Goal: Transaction & Acquisition: Obtain resource

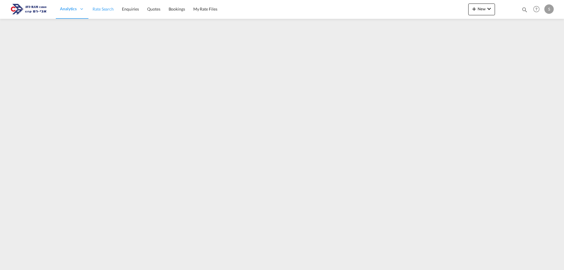
click at [108, 10] on span "Rate Search" at bounding box center [103, 8] width 21 height 5
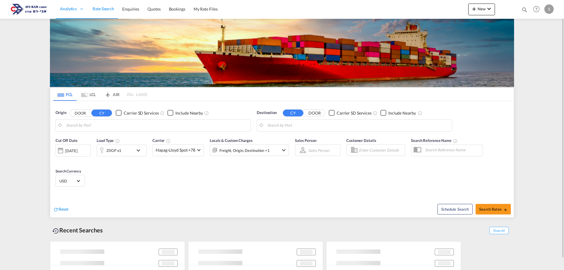
type input "[GEOGRAPHIC_DATA], [GEOGRAPHIC_DATA]"
type input "Ashdod, ILASH"
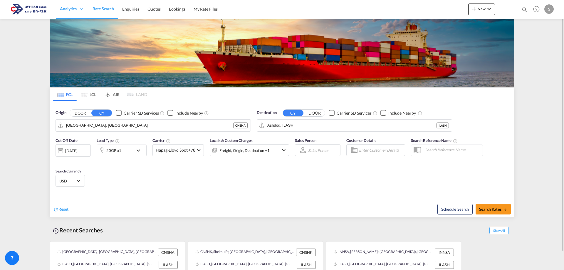
click at [88, 96] on md-tab-item "LCL" at bounding box center [89, 94] width 24 height 13
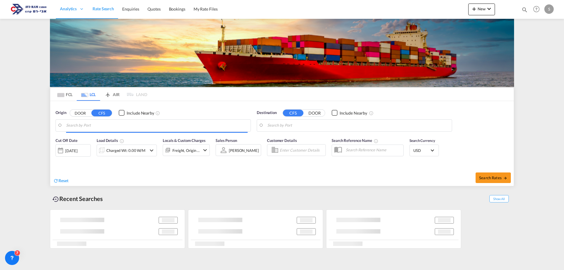
type input "[GEOGRAPHIC_DATA] ([GEOGRAPHIC_DATA]), ROBUH"
type input "Ashdod, ILASH"
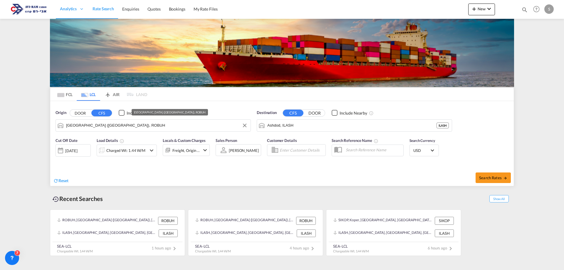
click at [86, 127] on input "[GEOGRAPHIC_DATA] ([GEOGRAPHIC_DATA]), ROBUH" at bounding box center [157, 125] width 182 height 9
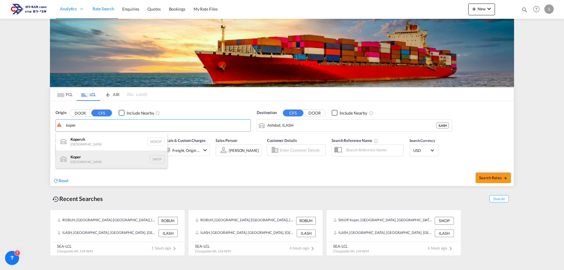
click at [96, 160] on div "Koper Slovenia SIKOP" at bounding box center [112, 159] width 112 height 18
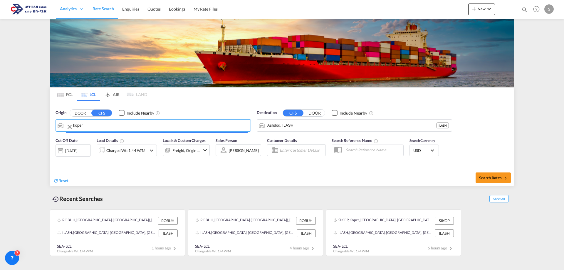
type input "Koper, SIKOP"
click at [131, 150] on div "Charged Wt: 1.44 W/M" at bounding box center [125, 150] width 39 height 8
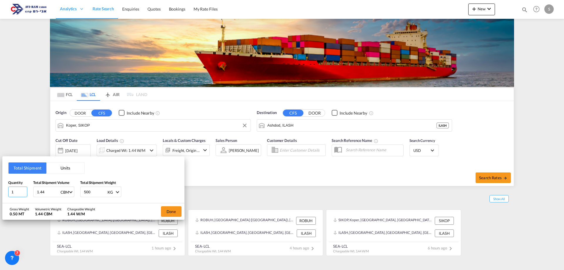
drag, startPoint x: 19, startPoint y: 192, endPoint x: 9, endPoint y: 192, distance: 9.7
click at [9, 192] on input "1" at bounding box center [17, 192] width 19 height 11
type input "7"
drag, startPoint x: 45, startPoint y: 192, endPoint x: 33, endPoint y: 190, distance: 12.2
click at [33, 190] on div "Quantity 7 Total Shipment Volume 6.8 CBM CBM CFT Total Shipment Weight 500 KG K…" at bounding box center [93, 189] width 170 height 18
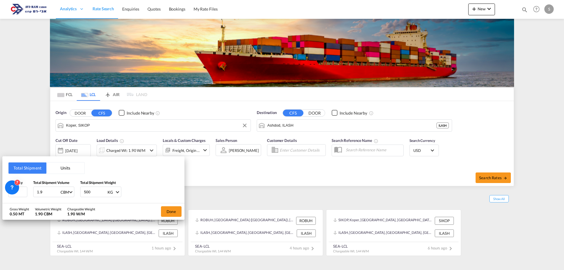
type input "1.9"
type input "6800"
click at [172, 215] on button "Done" at bounding box center [171, 211] width 21 height 11
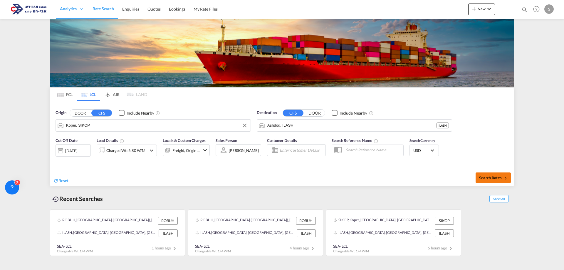
click at [503, 180] on md-icon "icon-arrow-right" at bounding box center [505, 178] width 4 height 4
type input "SIKOP to ILASH / [DATE]"
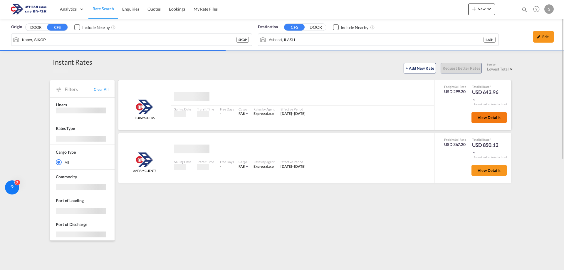
click at [481, 117] on span "View Details" at bounding box center [489, 117] width 23 height 5
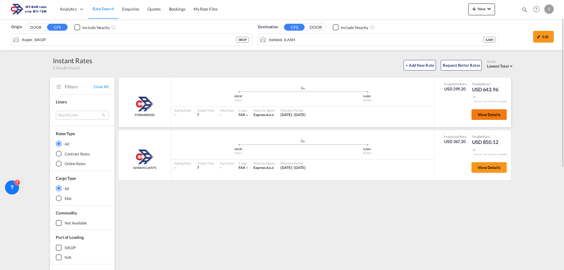
click at [506, 116] on button "View Details" at bounding box center [489, 114] width 35 height 11
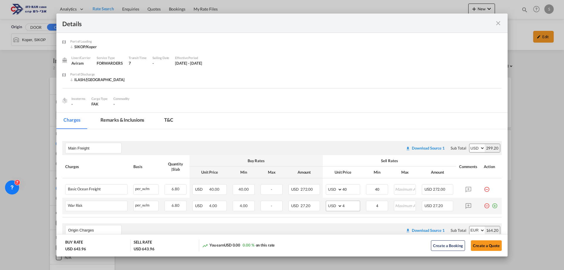
scroll to position [59, 0]
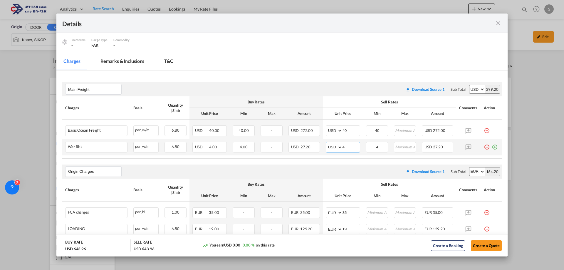
drag, startPoint x: 343, startPoint y: 149, endPoint x: 331, endPoint y: 145, distance: 12.6
click at [327, 148] on md-input-container "AED AFN ALL AMD ANG AOA ARS AUD AWG AZN BAM BBD BDT BGN BHD BIF BMD BND [PERSON…" at bounding box center [343, 147] width 34 height 11
type input "2"
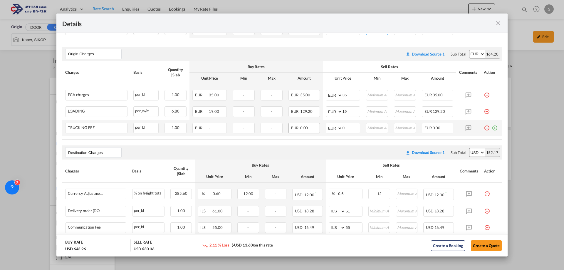
scroll to position [264, 0]
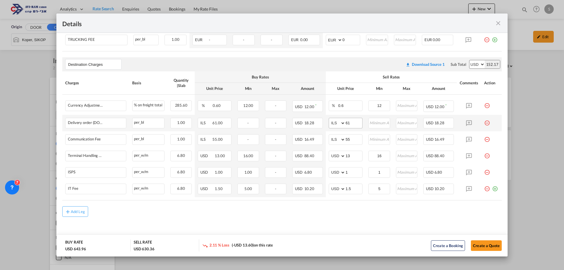
type input "2"
drag, startPoint x: 349, startPoint y: 123, endPoint x: 320, endPoint y: 134, distance: 31.2
click at [326, 130] on td "AED AFN ALL AMD ANG AOA ARS AUD AWG AZN BAM BBD BDT BGN BHD BIF BMD BND [PERSON…" at bounding box center [346, 123] width 40 height 16
type input "116"
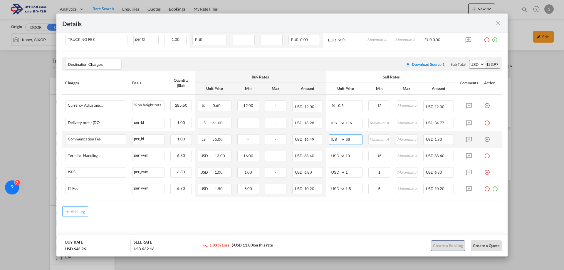
type input "66"
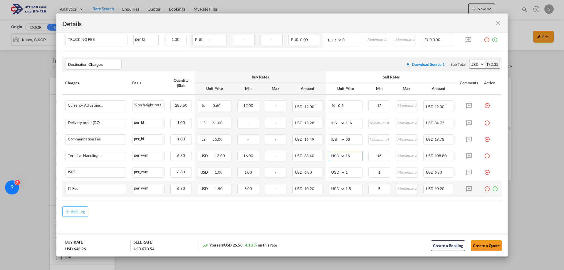
type input "16"
click at [492, 189] on md-icon "icon-plus-circle-outline green-400-fg" at bounding box center [495, 187] width 6 height 6
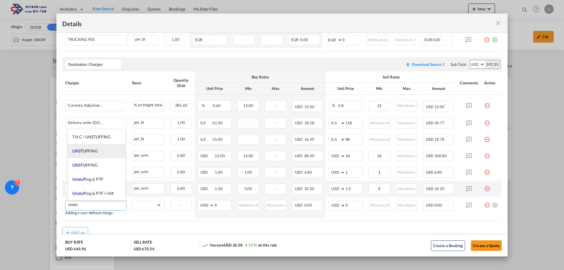
click at [95, 152] on span "UNSTU FFING" at bounding box center [84, 150] width 25 height 5
type input "UNSTUFFING"
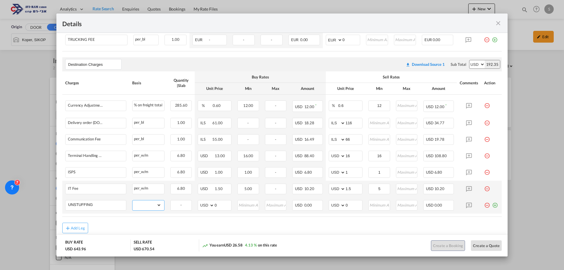
click at [149, 203] on select "gross_weight volumetric_weight per_shipment per_bl per_km per_hawb per_kg flat …" at bounding box center [147, 204] width 29 height 9
select select "per_ton"
click at [133, 200] on select "gross_weight volumetric_weight per_shipment per_bl per_km per_hawb per_kg flat …" at bounding box center [147, 204] width 29 height 9
drag, startPoint x: 333, startPoint y: 204, endPoint x: 322, endPoint y: 205, distance: 11.5
click at [326, 204] on td "AED AFN ALL AMD ANG AOA ARS AUD AWG AZN BAM BBD BDT BGN BHD BIF BMD BND [PERSON…" at bounding box center [346, 205] width 40 height 16
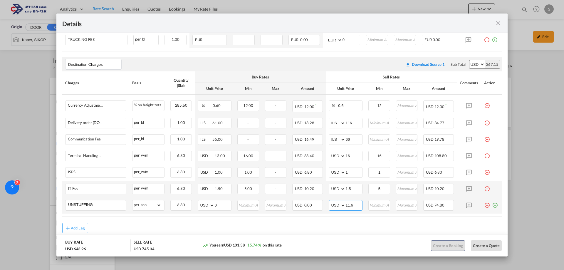
type input "11.6"
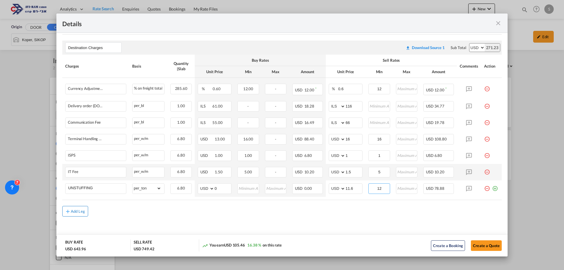
type input "12"
click at [80, 212] on div "Add Leg" at bounding box center [78, 212] width 14 height 4
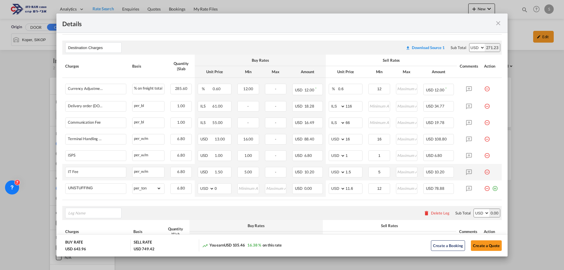
click at [438, 212] on div "Delete Leg" at bounding box center [440, 213] width 19 height 5
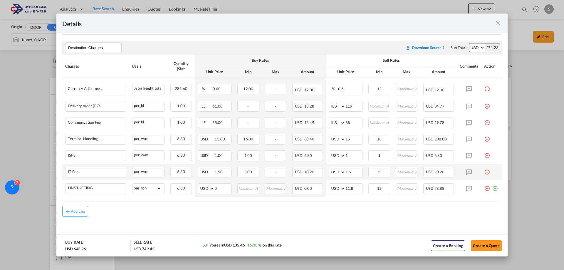
scroll to position [222, 0]
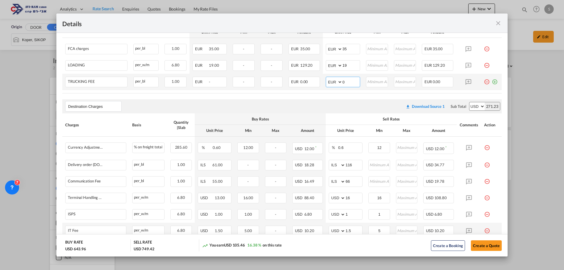
drag, startPoint x: 351, startPoint y: 81, endPoint x: 329, endPoint y: 83, distance: 21.5
click at [329, 83] on md-input-container "AED AFN ALL AMD ANG AOA ARS AUD AWG AZN BAM BBD BDT BGN BHD BIF BMD BND BOB BRL…" at bounding box center [343, 82] width 34 height 11
type input "700"
click at [492, 82] on md-icon "icon-plus-circle-outline green-400-fg" at bounding box center [495, 80] width 6 height 6
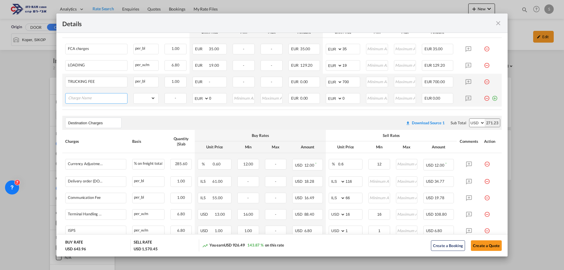
click at [76, 95] on input "Charge Name" at bounding box center [97, 97] width 59 height 9
paste input "extra w/h charge for 7 packages 3m long or more"
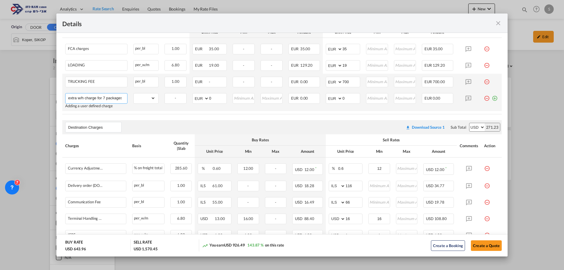
scroll to position [0, 31]
type input "extra w/h charge for 7 packages 3m long or more"
click at [145, 98] on select "gross_weight volumetric_weight per_shipment per_bl per_km per_hawb per_kg flat …" at bounding box center [145, 97] width 22 height 9
select select "per_shipment"
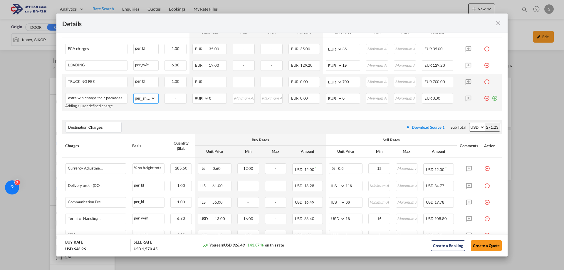
click at [134, 93] on select "gross_weight volumetric_weight per_shipment per_bl per_km per_hawb per_kg flat …" at bounding box center [145, 97] width 22 height 9
drag, startPoint x: 346, startPoint y: 97, endPoint x: 334, endPoint y: 101, distance: 12.8
click at [334, 101] on md-input-container "AED AFN ALL AMD ANG AOA ARS AUD AWG AZN BAM BBD BDT BGN BHD BIF BMD BND BOB BRL…" at bounding box center [343, 98] width 34 height 11
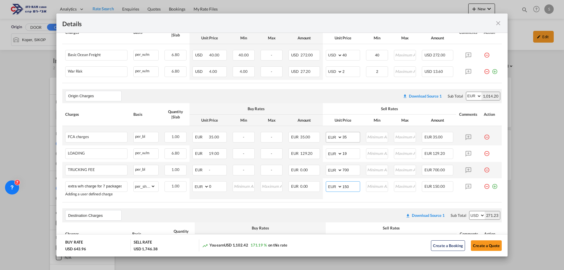
type input "150"
drag, startPoint x: 335, startPoint y: 135, endPoint x: 329, endPoint y: 136, distance: 6.7
click at [329, 136] on md-input-container "AED AFN ALL AMD ANG AOA ARS AUD AWG AZN BAM BBD BDT BGN BHD BIF BMD BND [PERSON…" at bounding box center [343, 137] width 34 height 11
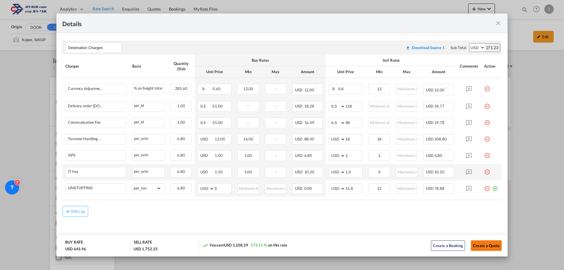
type input "40"
click at [476, 245] on button "Create a Quote" at bounding box center [486, 245] width 31 height 11
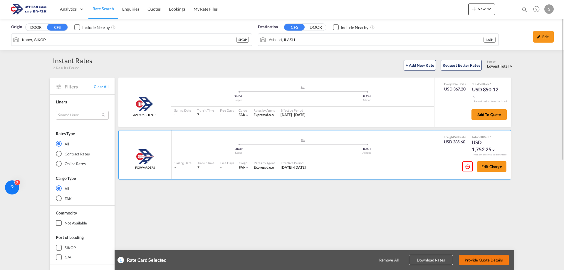
click at [484, 257] on button "Provide Quote Details" at bounding box center [484, 260] width 50 height 11
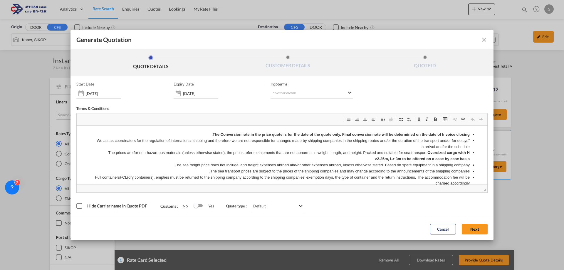
scroll to position [0, 0]
click at [295, 91] on md-select "Select Incoterms DDP - export Delivery Duty Paid DAP - import Delivered at Plac…" at bounding box center [312, 93] width 82 height 11
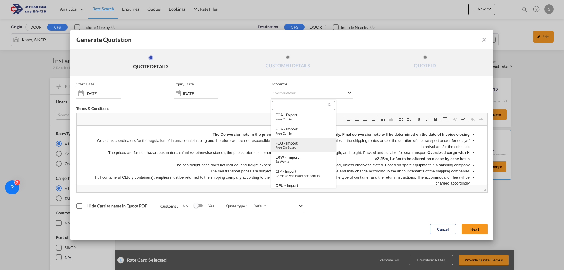
scroll to position [60, 0]
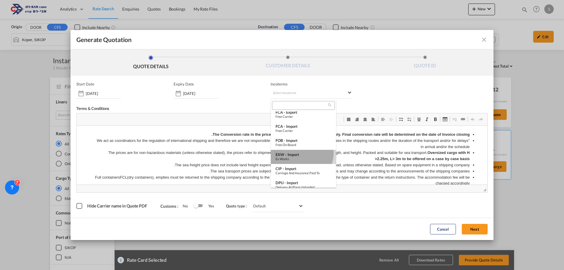
drag, startPoint x: 299, startPoint y: 153, endPoint x: 246, endPoint y: 40, distance: 125.0
click at [299, 153] on div "EXW - import" at bounding box center [304, 154] width 56 height 5
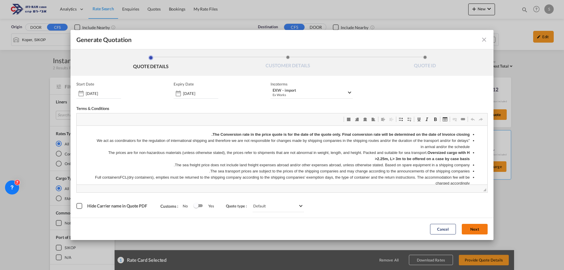
click at [479, 233] on button "Next" at bounding box center [475, 229] width 26 height 11
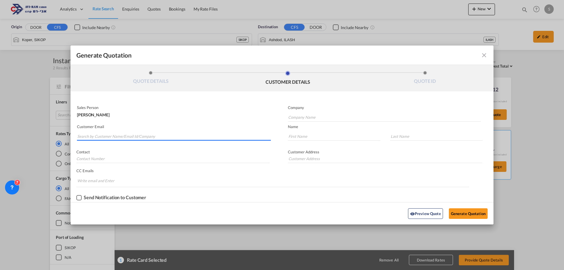
click at [121, 133] on input "Search by Customer Name/Email Id/Company" at bounding box center [174, 136] width 194 height 9
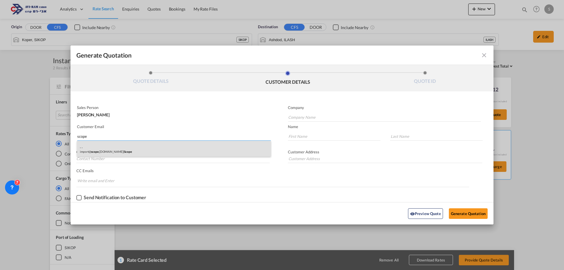
type input "scope"
click at [135, 153] on div ". . import@ scope .[DOMAIN_NAME] | Scope" at bounding box center [174, 149] width 194 height 16
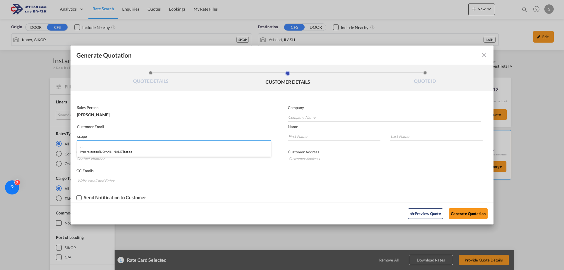
type input "Scope"
type input "[EMAIL_ADDRESS][DOMAIN_NAME]"
type input "."
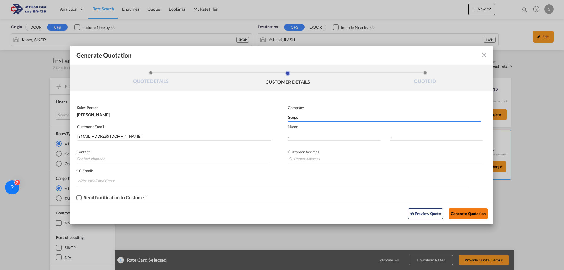
click at [467, 211] on button "Generate Quotation" at bounding box center [468, 213] width 39 height 11
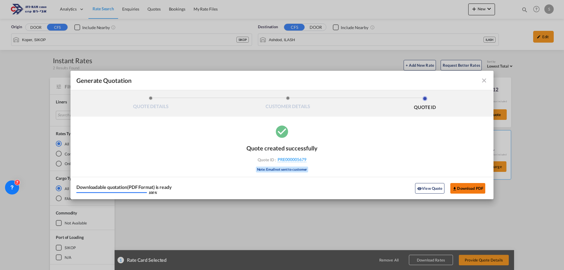
click at [475, 187] on button "Download PDF" at bounding box center [467, 188] width 35 height 11
